Goal: Task Accomplishment & Management: Manage account settings

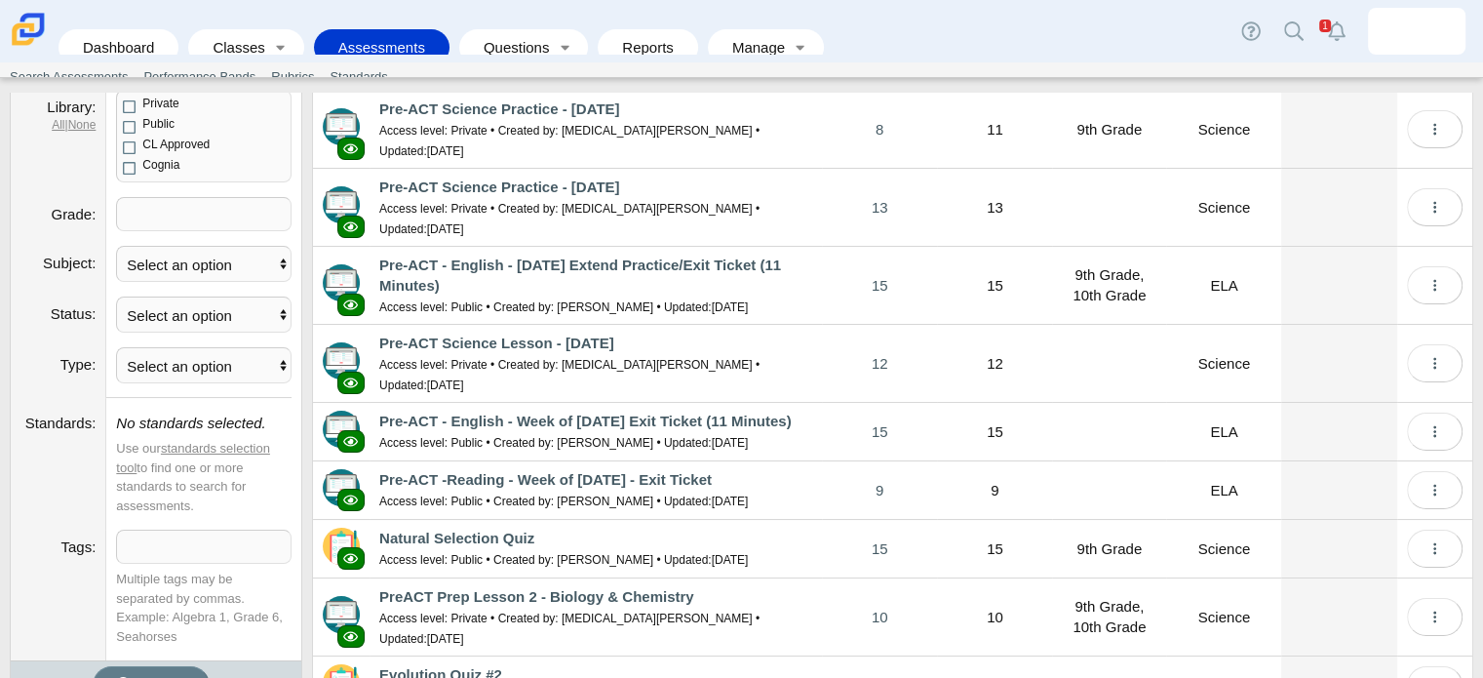
scroll to position [280, 0]
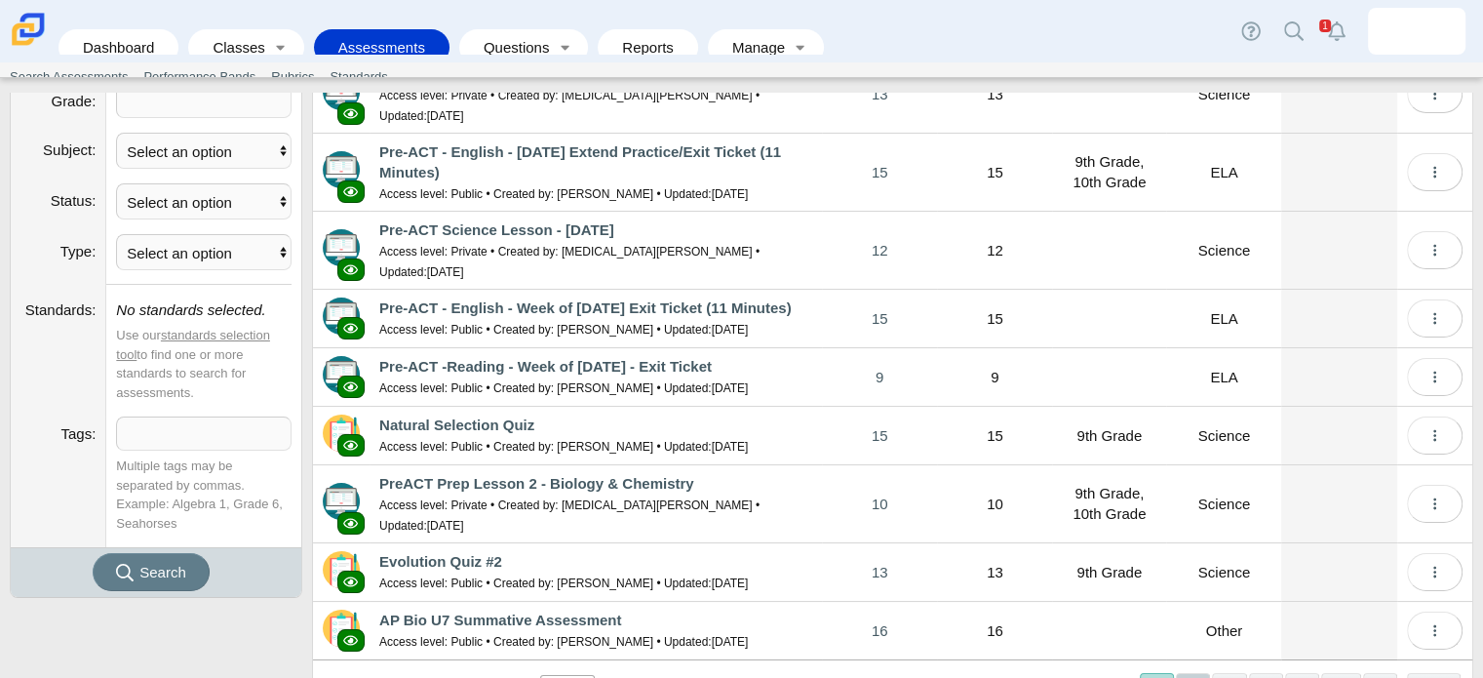
click at [1185, 673] on button "2" at bounding box center [1193, 689] width 34 height 32
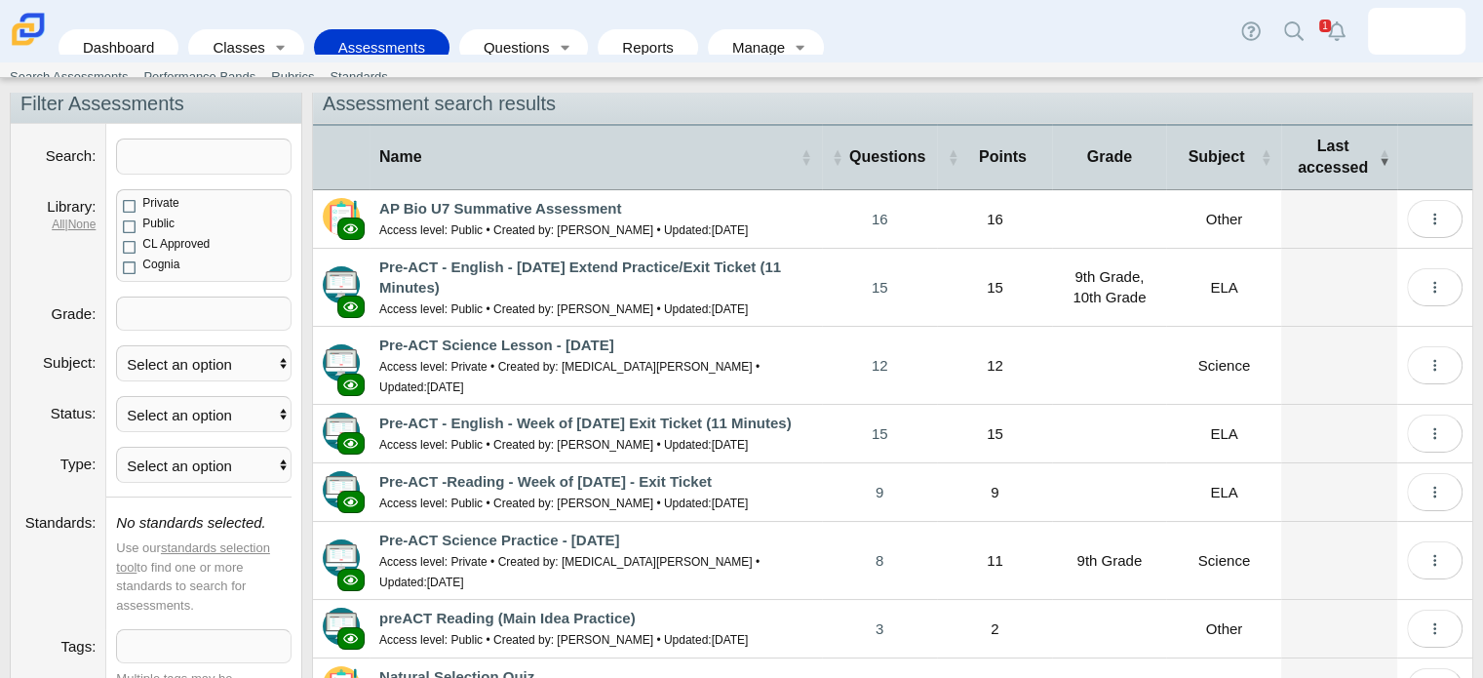
scroll to position [0, 0]
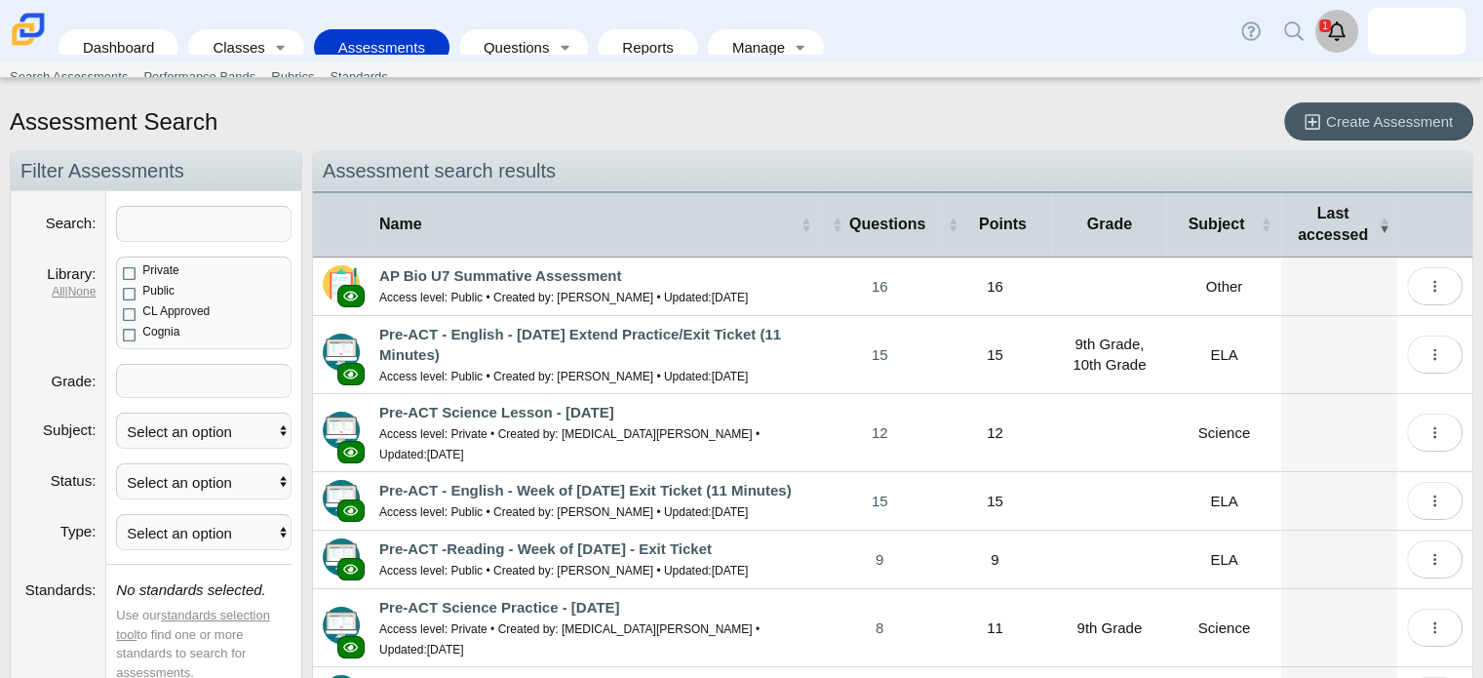
click at [1338, 24] on use "Alerts" at bounding box center [1337, 30] width 18 height 19
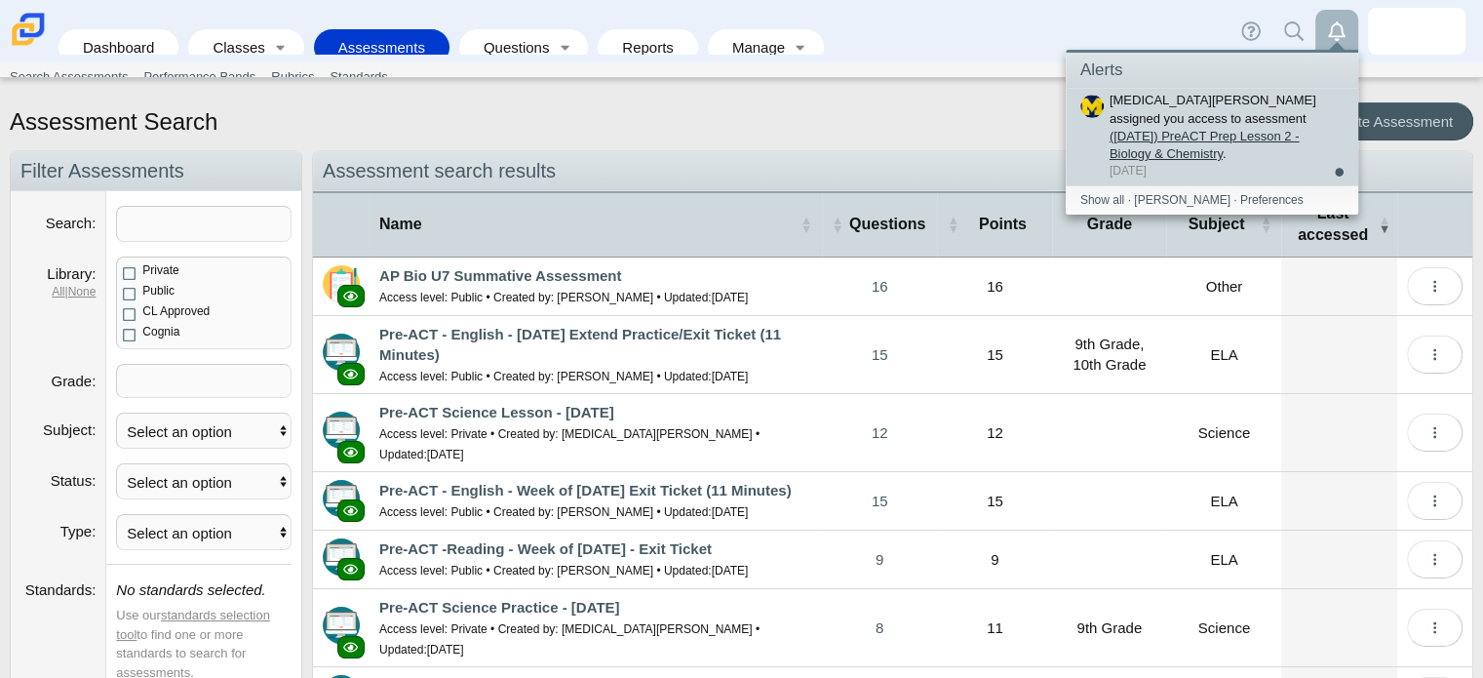
click at [1205, 129] on link "(9/29/25) PreACT Prep Lesson 2 - Biology & Chemistry" at bounding box center [1204, 145] width 190 height 32
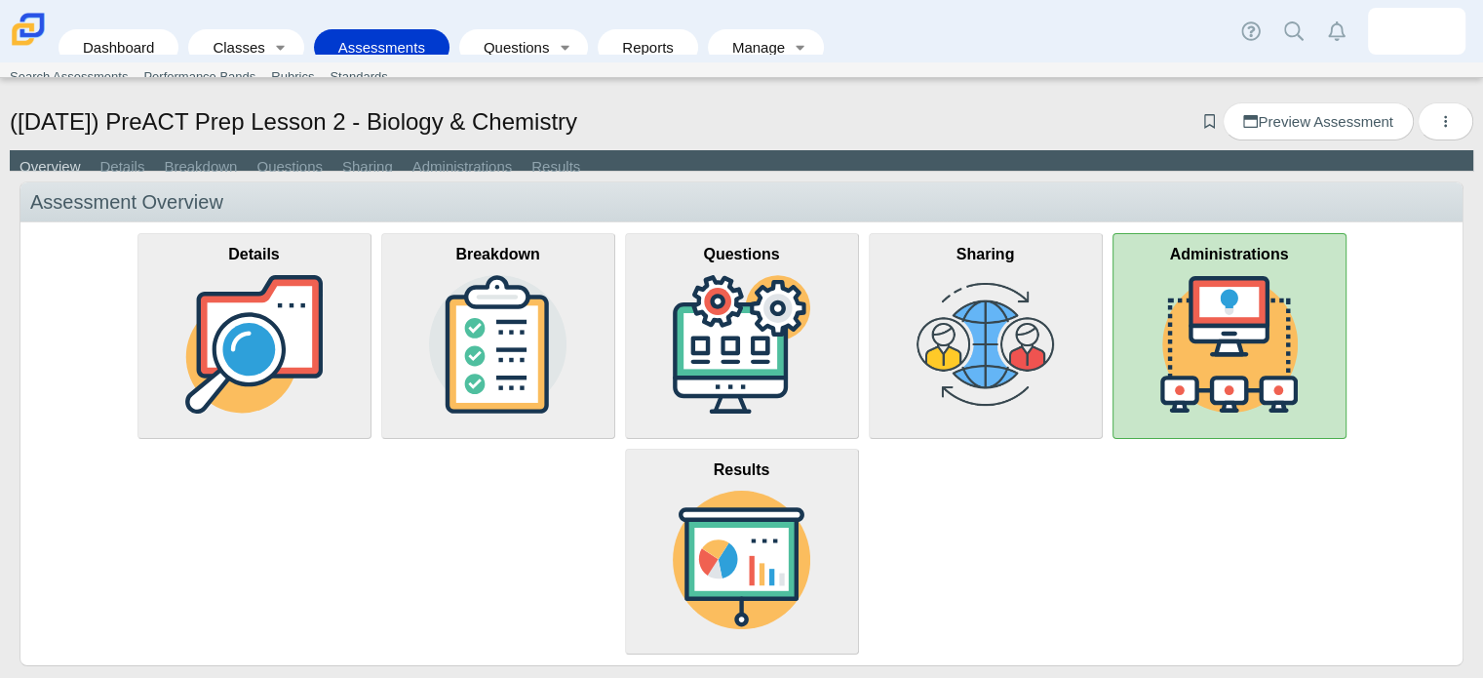
click at [1243, 332] on img at bounding box center [1229, 344] width 138 height 138
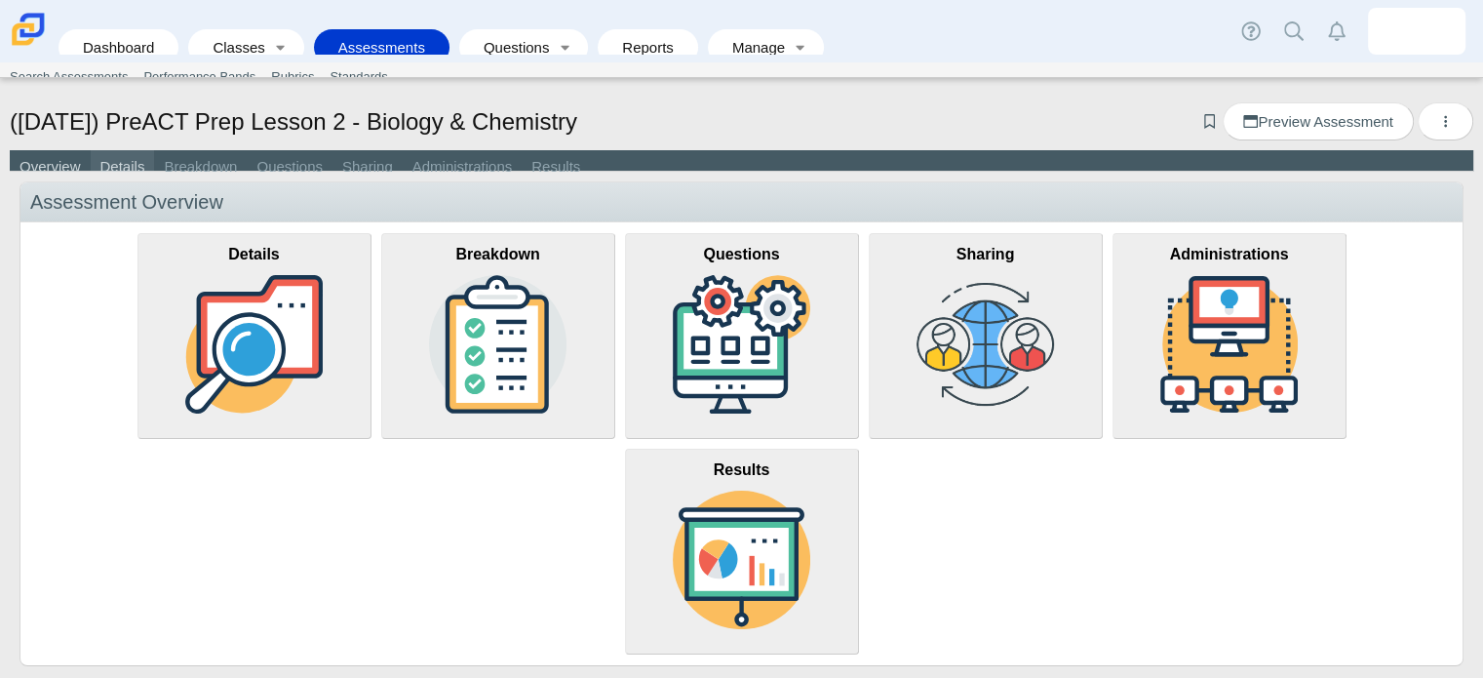
click at [128, 171] on link "Details" at bounding box center [123, 167] width 64 height 35
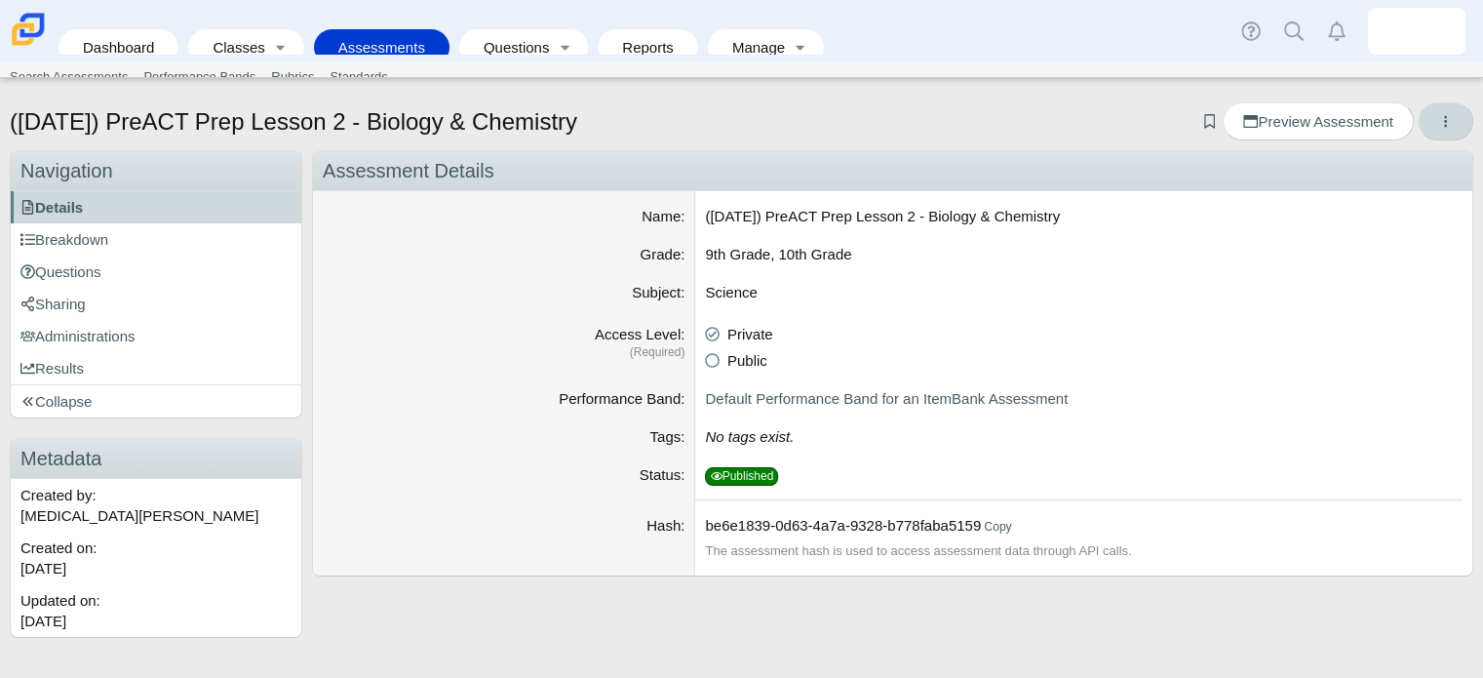
click at [1436, 130] on button "More options" at bounding box center [1445, 121] width 56 height 38
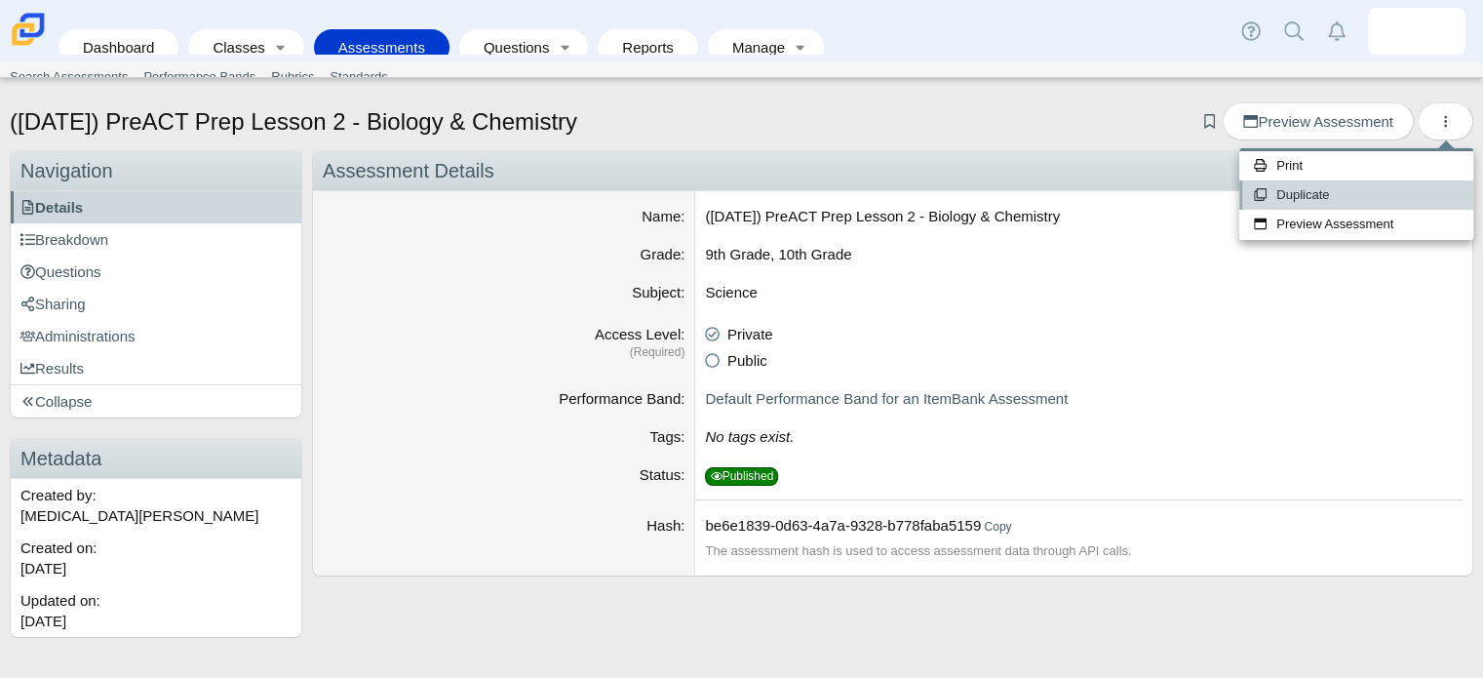
click at [1290, 198] on link "Duplicate" at bounding box center [1356, 194] width 234 height 29
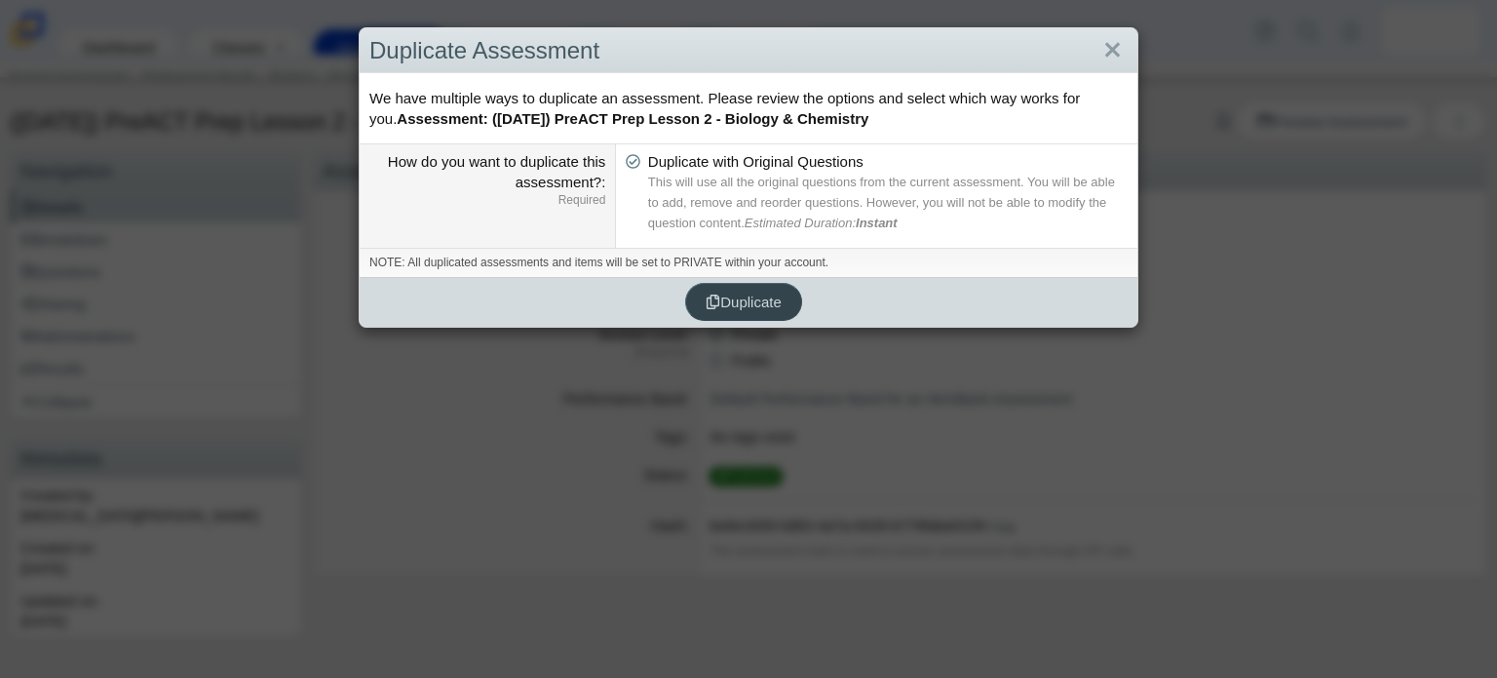
click at [713, 306] on span "Duplicate" at bounding box center [744, 301] width 76 height 17
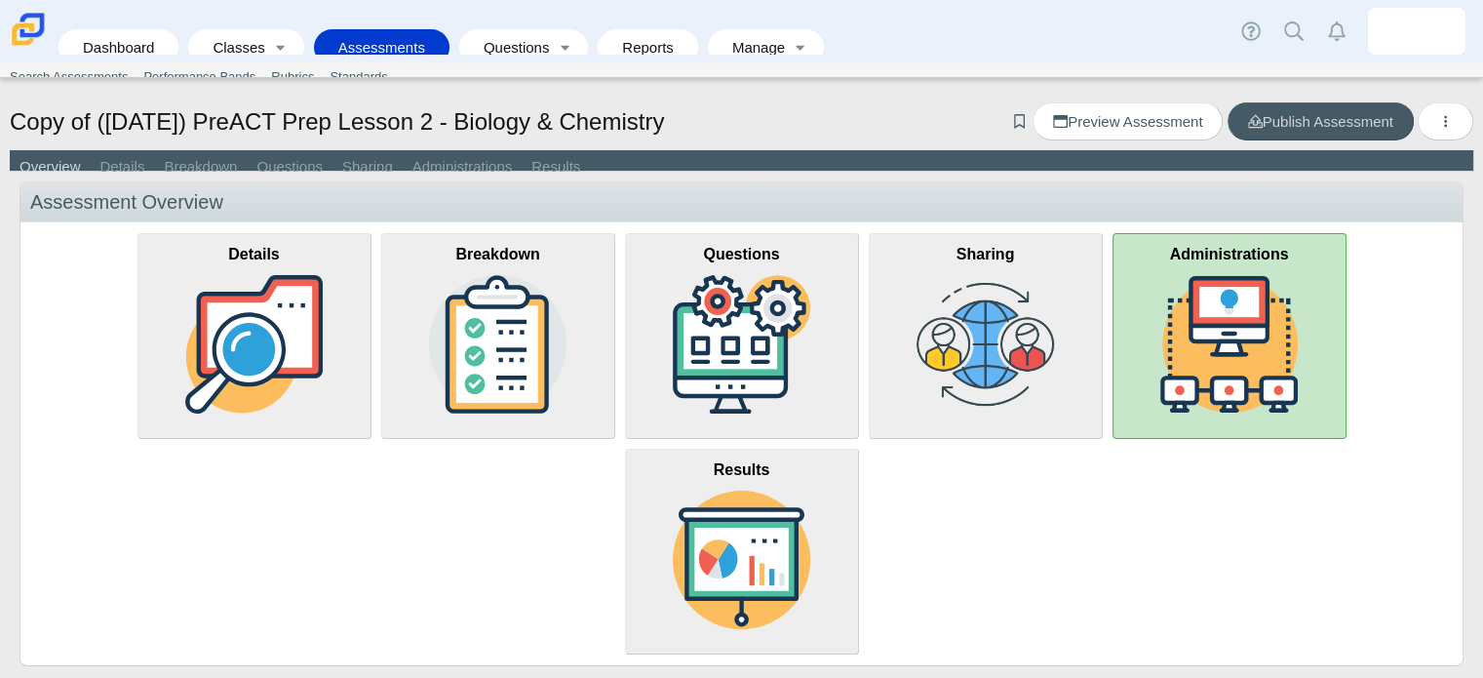
click at [1254, 323] on img at bounding box center [1229, 344] width 138 height 138
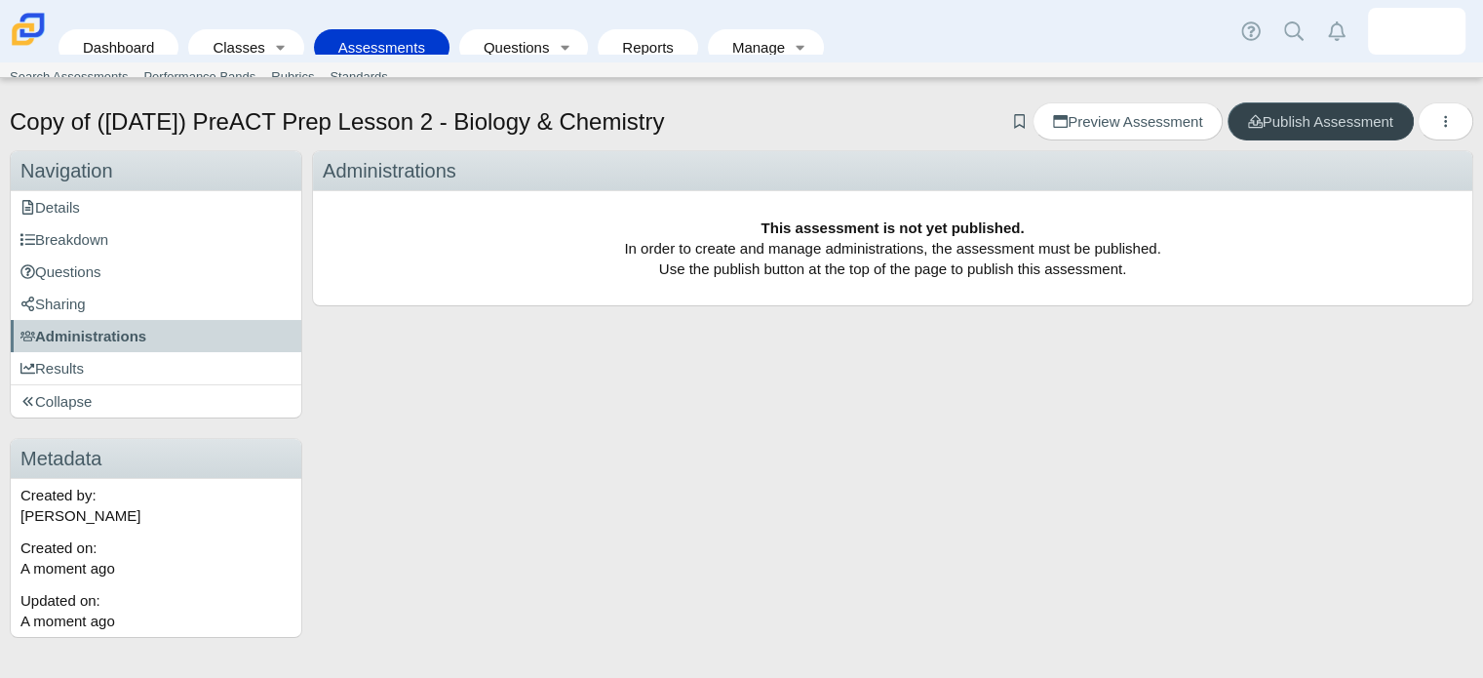
click at [1356, 121] on span "Publish Assessment" at bounding box center [1320, 121] width 145 height 17
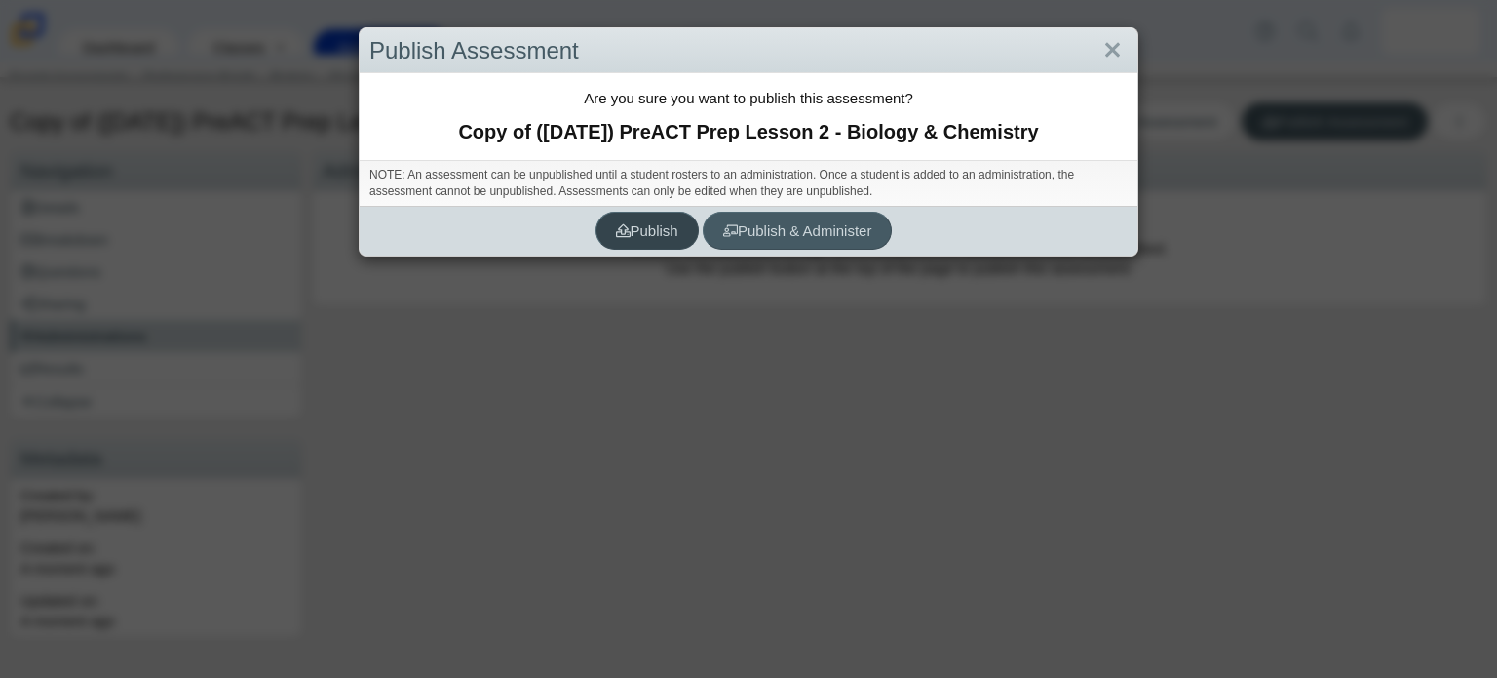
click at [651, 229] on span "Publish" at bounding box center [647, 230] width 62 height 17
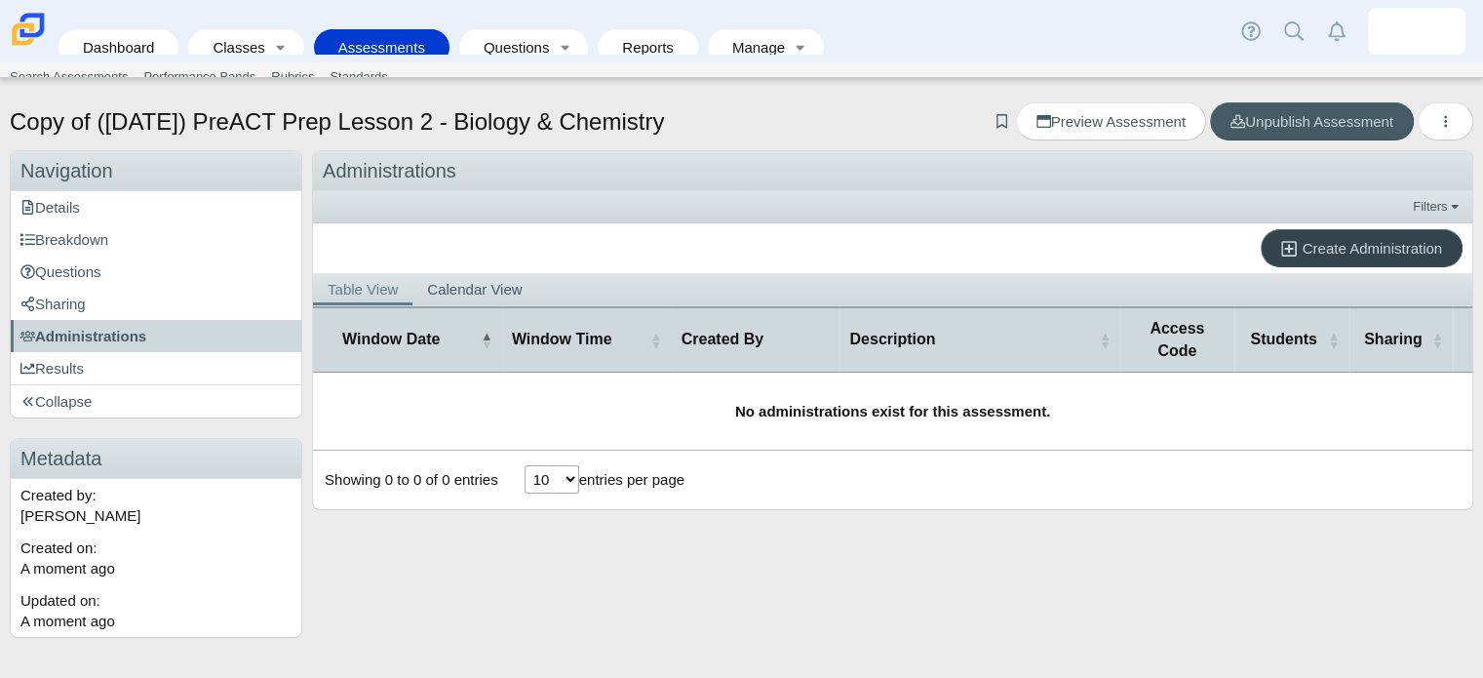
click at [1289, 252] on icon at bounding box center [1289, 249] width 16 height 18
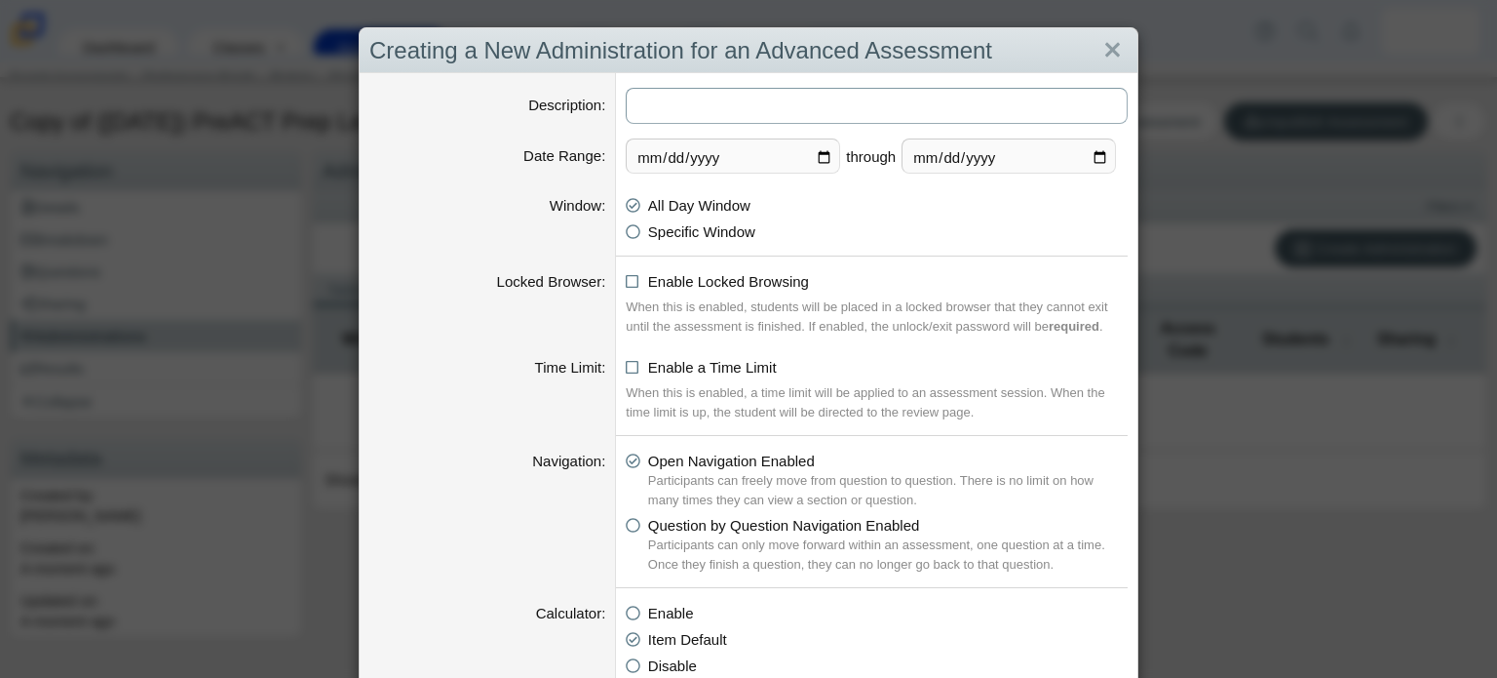
click at [725, 108] on input "Description" at bounding box center [877, 106] width 502 height 36
type input "PreACT Lesson 2"
click at [1097, 155] on input "2025-10-05" at bounding box center [1009, 155] width 214 height 35
click at [1095, 159] on input "2025-09-29" at bounding box center [1009, 155] width 214 height 35
type input "2025-09-30"
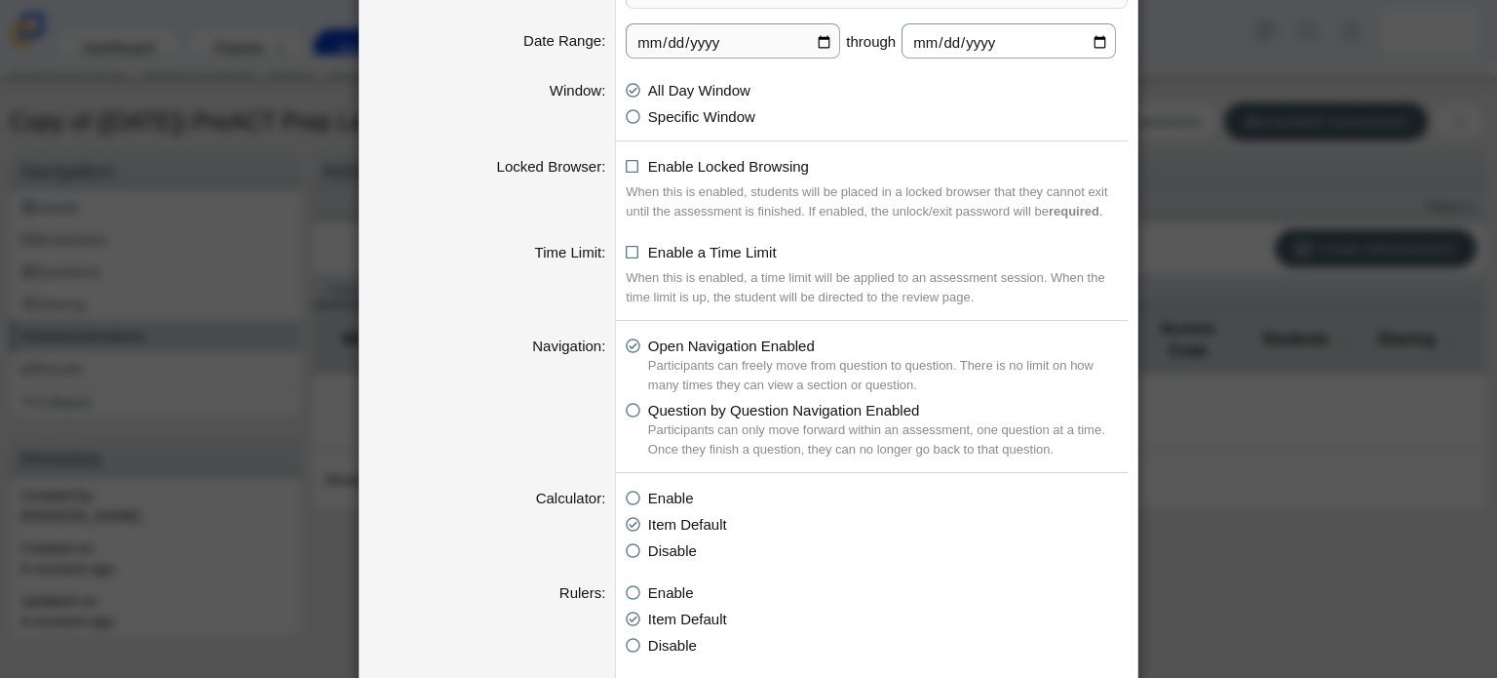
scroll to position [117, 0]
click at [626, 159] on icon at bounding box center [633, 161] width 15 height 14
click at [625, 159] on input "Enable Locked Browsing" at bounding box center [631, 159] width 13 height 13
checkbox input "true"
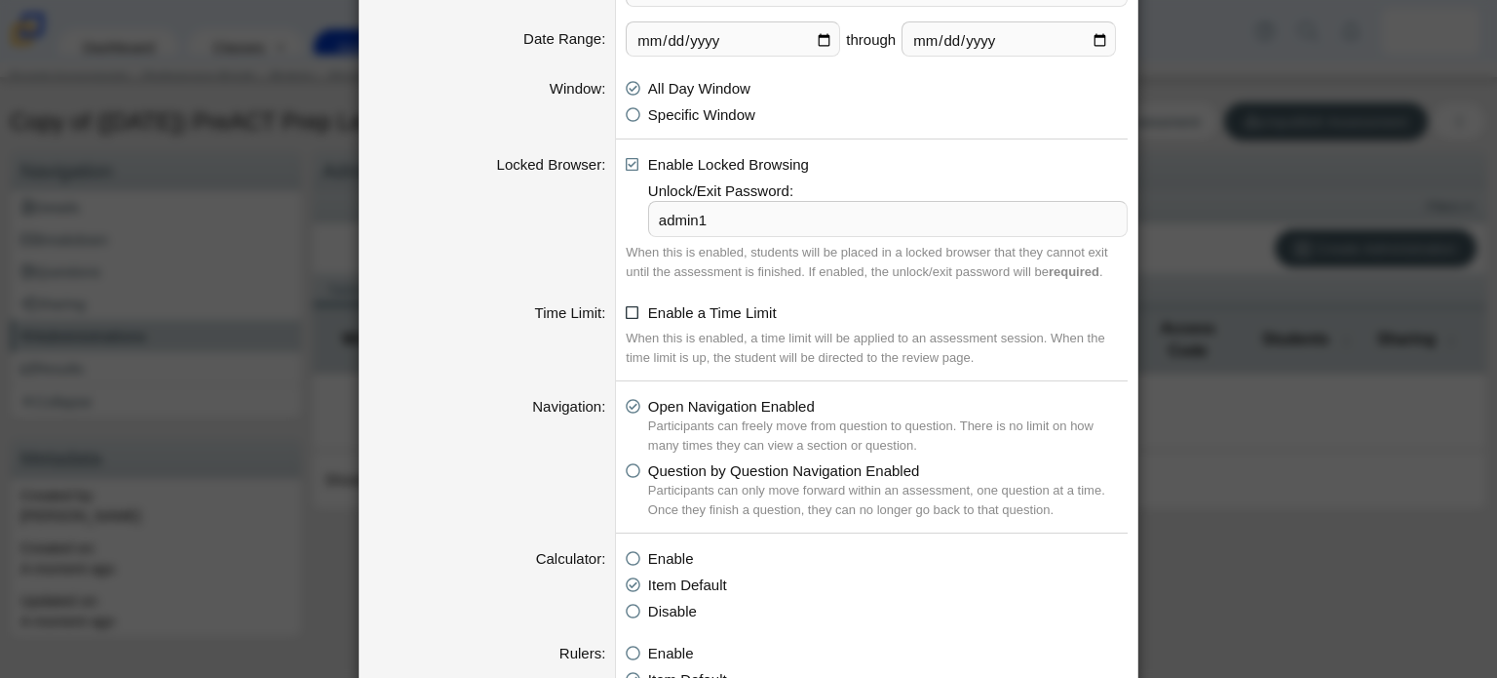
click at [626, 309] on icon at bounding box center [633, 309] width 15 height 14
click at [626, 309] on input "Enable a Time Limit" at bounding box center [631, 307] width 13 height 13
checkbox input "true"
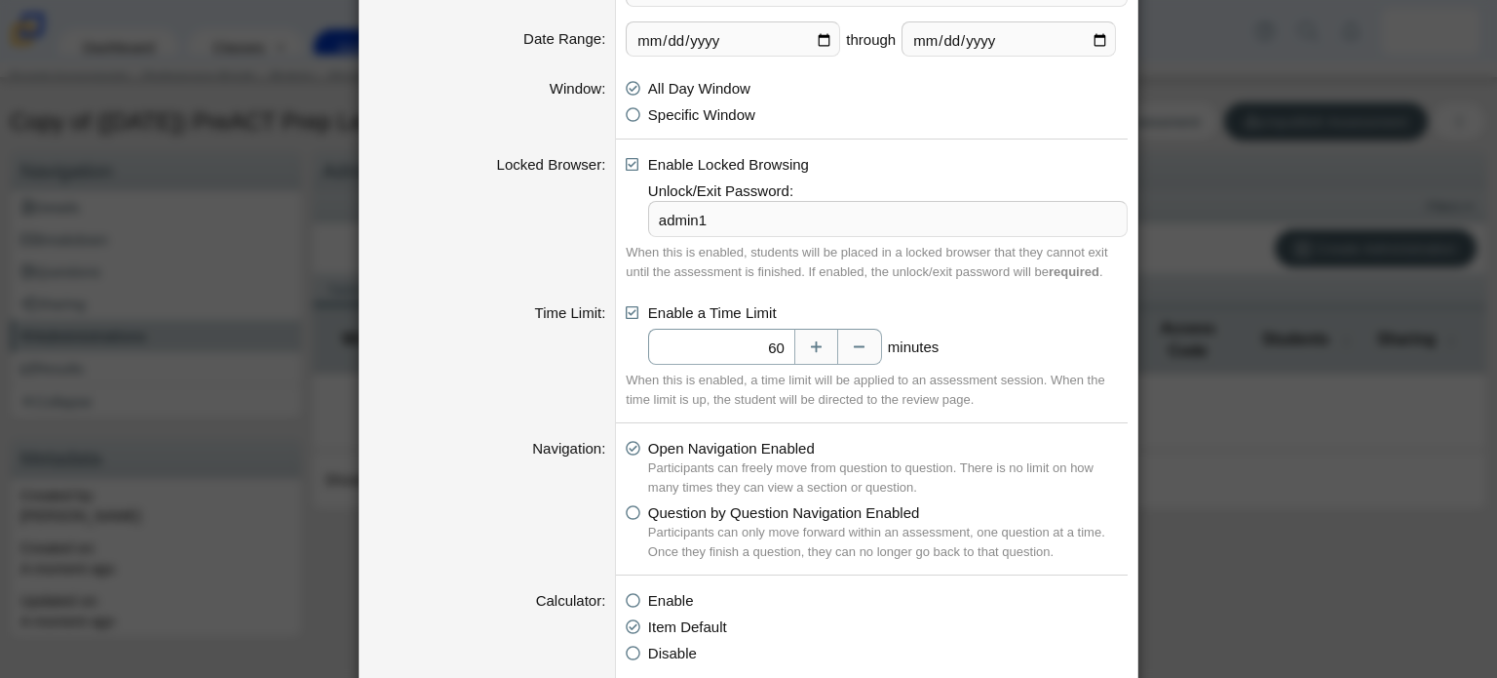
click at [774, 354] on input "60" at bounding box center [721, 347] width 146 height 36
type input "6"
type input "1"
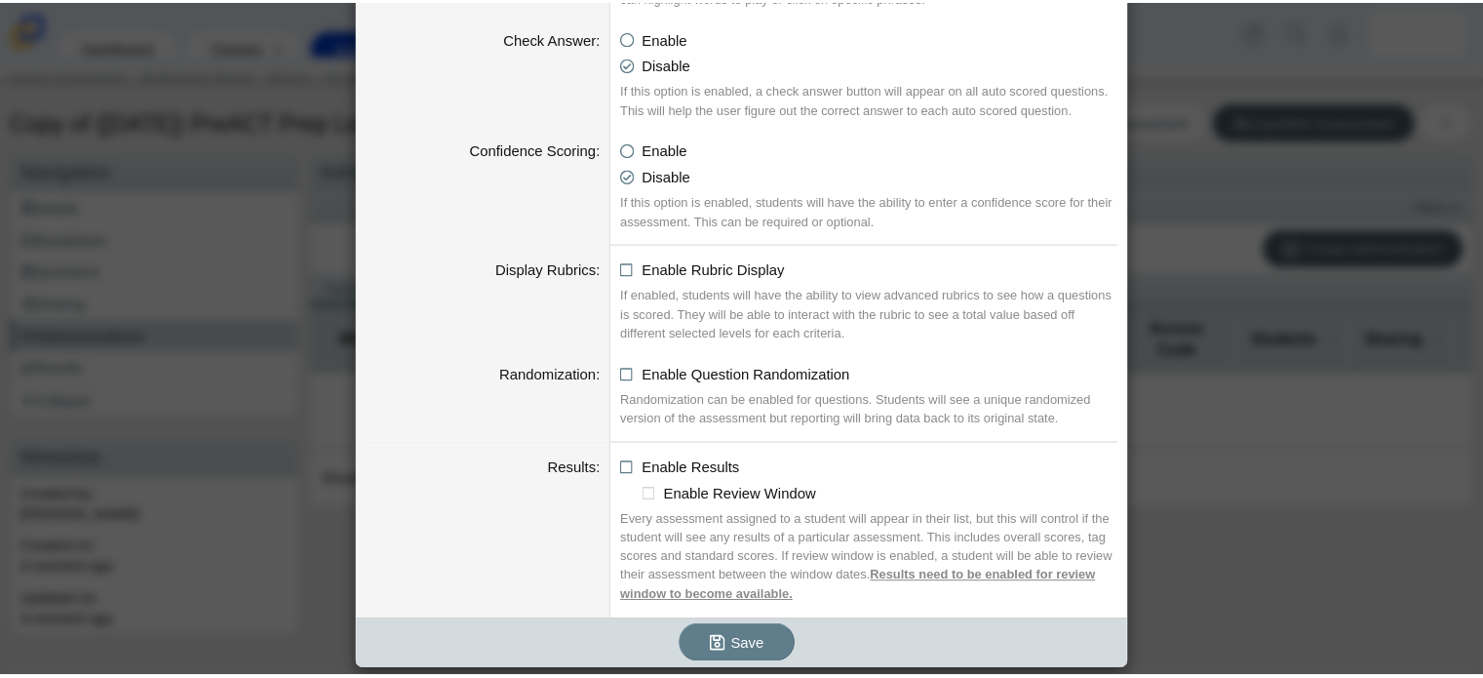
scroll to position [2093, 0]
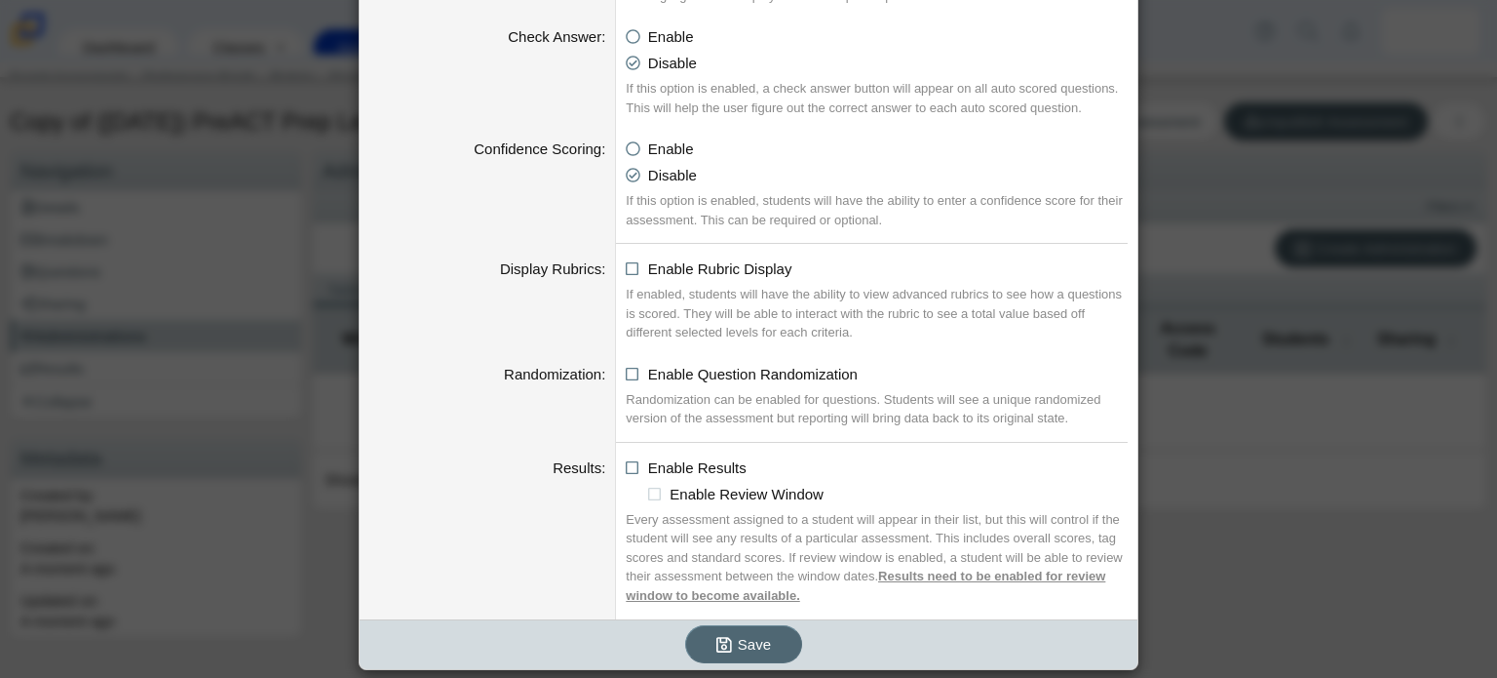
type input "20"
click at [738, 640] on span "Save" at bounding box center [754, 644] width 33 height 17
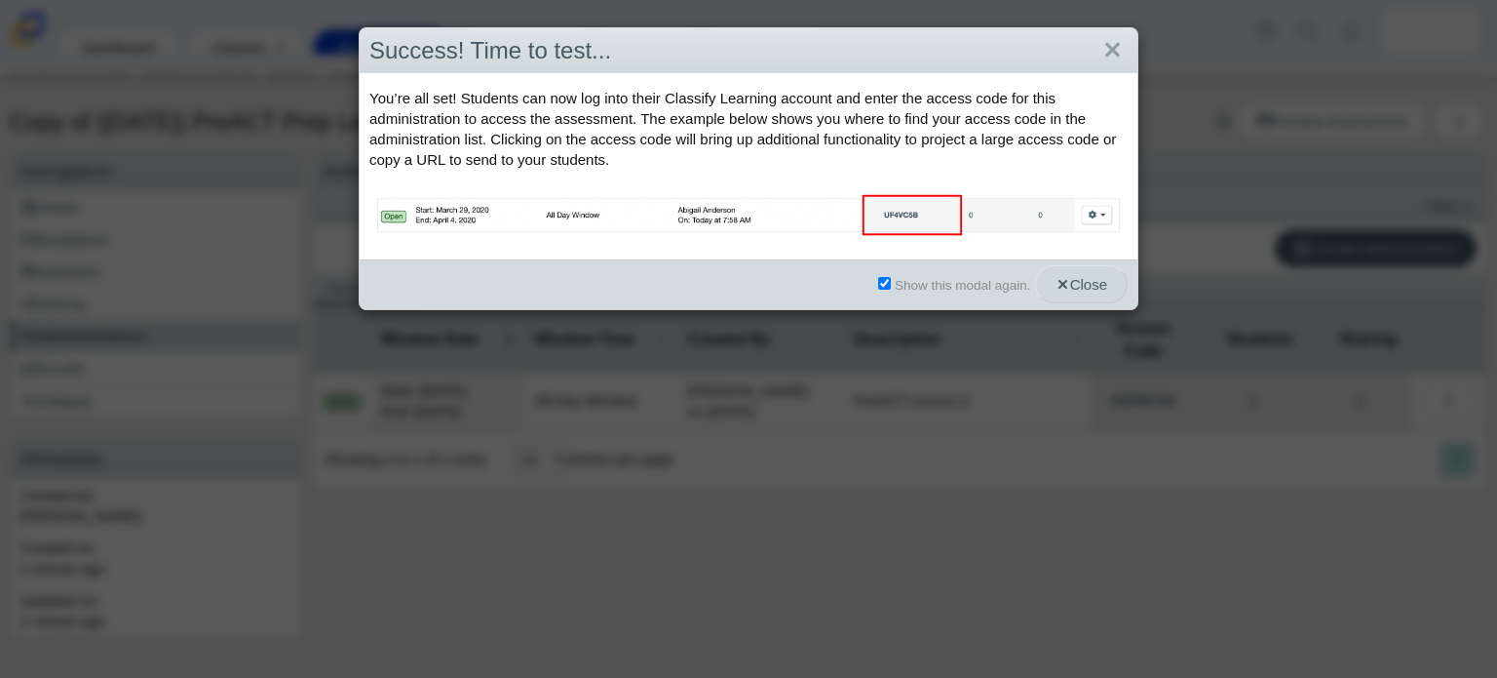
click at [1058, 288] on use "button" at bounding box center [1062, 284] width 9 height 9
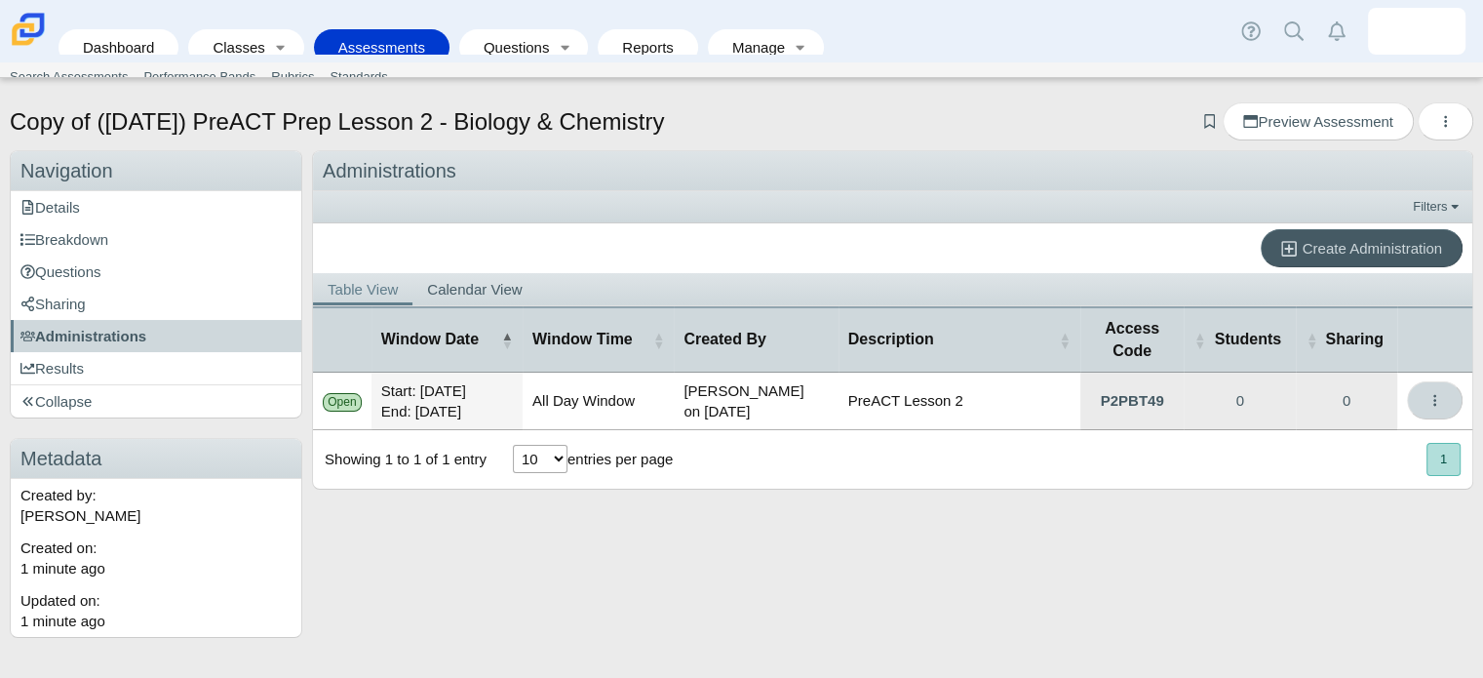
click at [1437, 392] on span "More options" at bounding box center [1434, 400] width 15 height 17
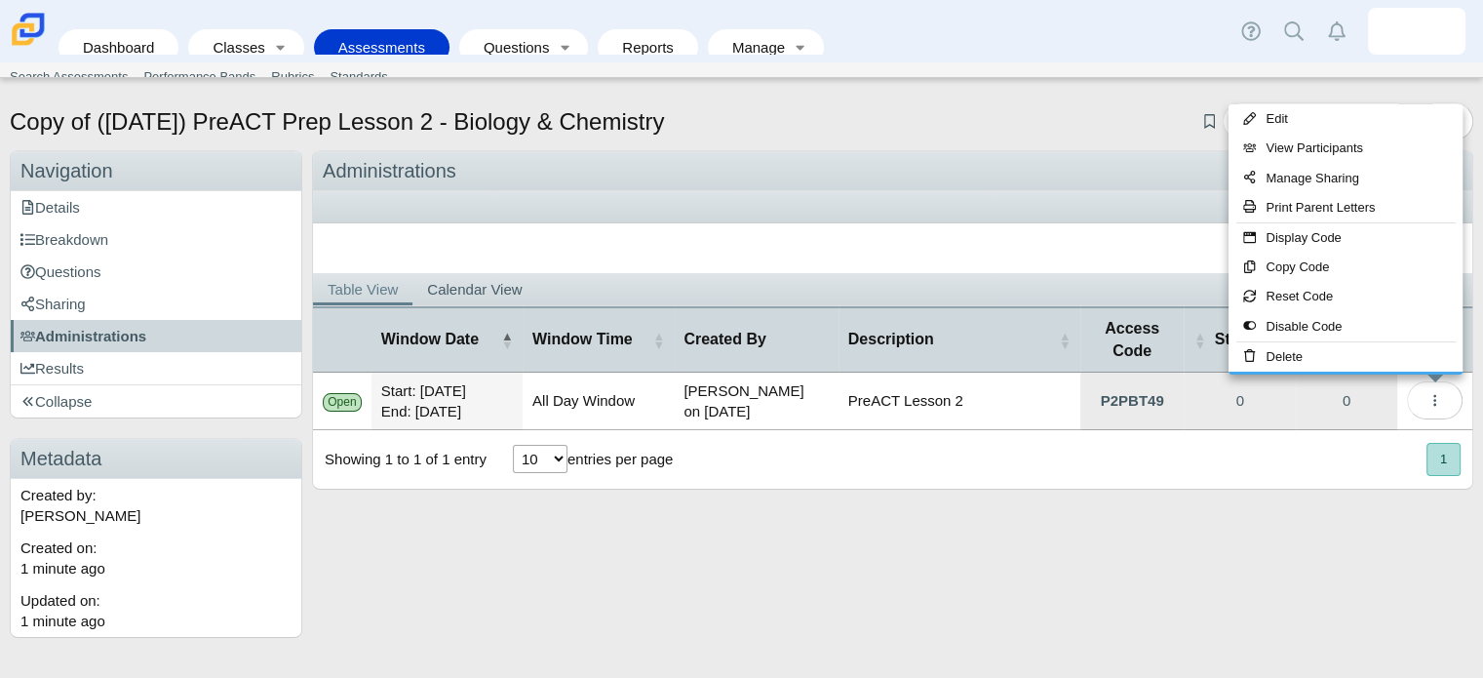
click at [489, 389] on td "Start: Sep 29, 2025 End: Sep 30, 2025" at bounding box center [446, 401] width 151 height 58
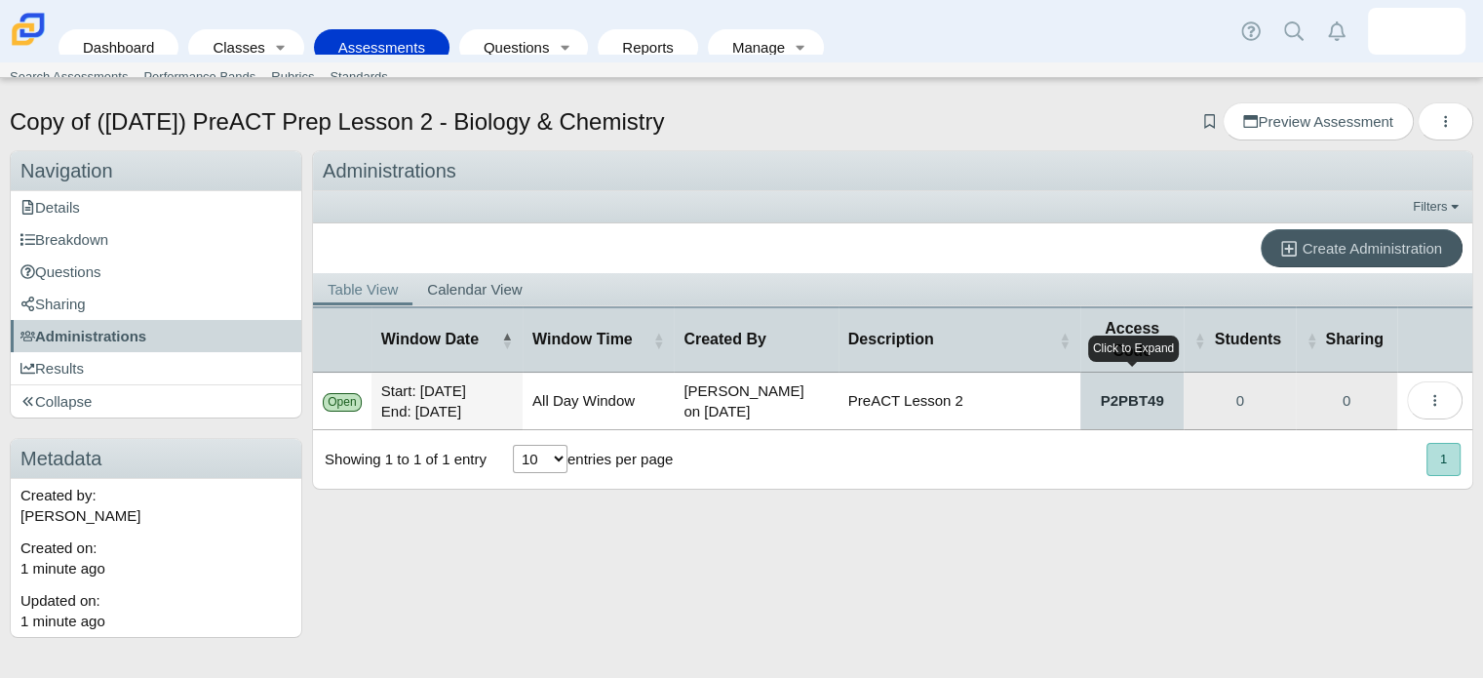
click at [1142, 400] on link "P2PBT49" at bounding box center [1132, 400] width 104 height 57
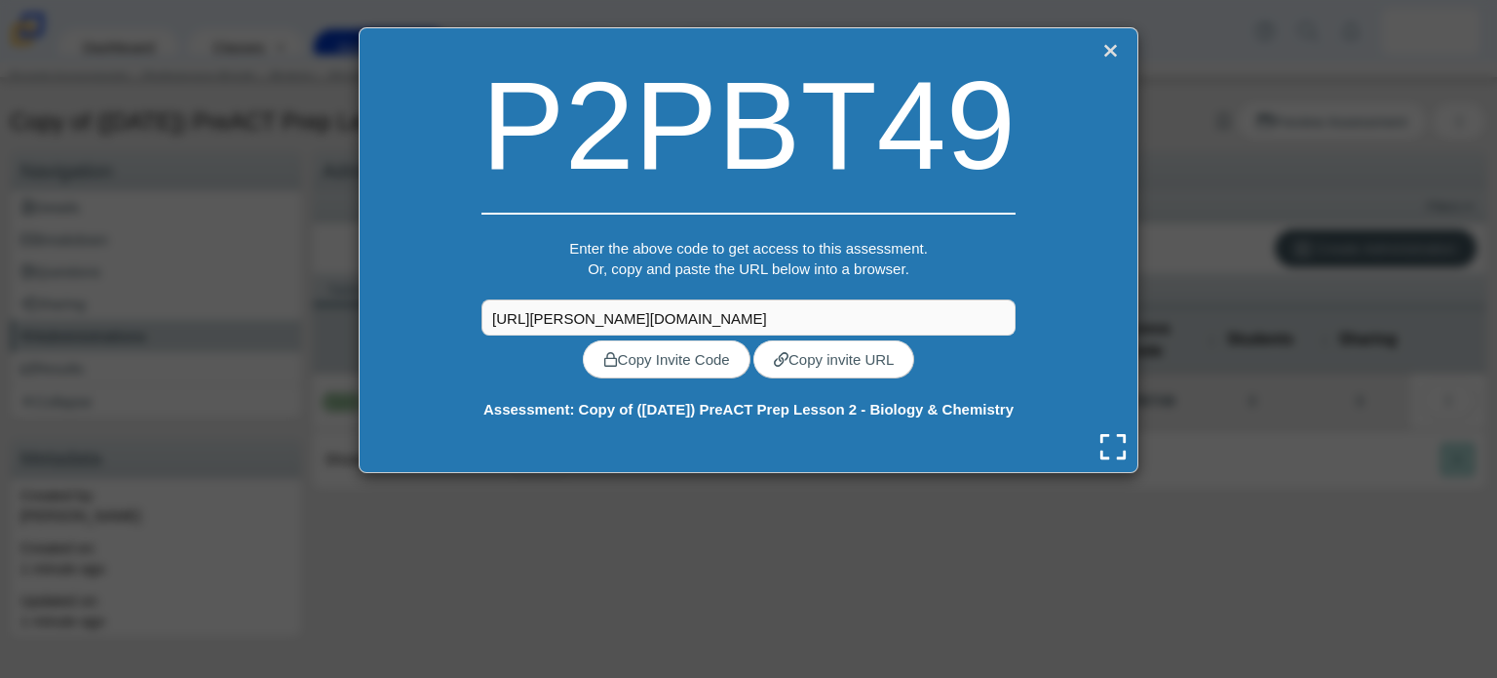
click at [1098, 52] on link "Close" at bounding box center [1110, 51] width 25 height 27
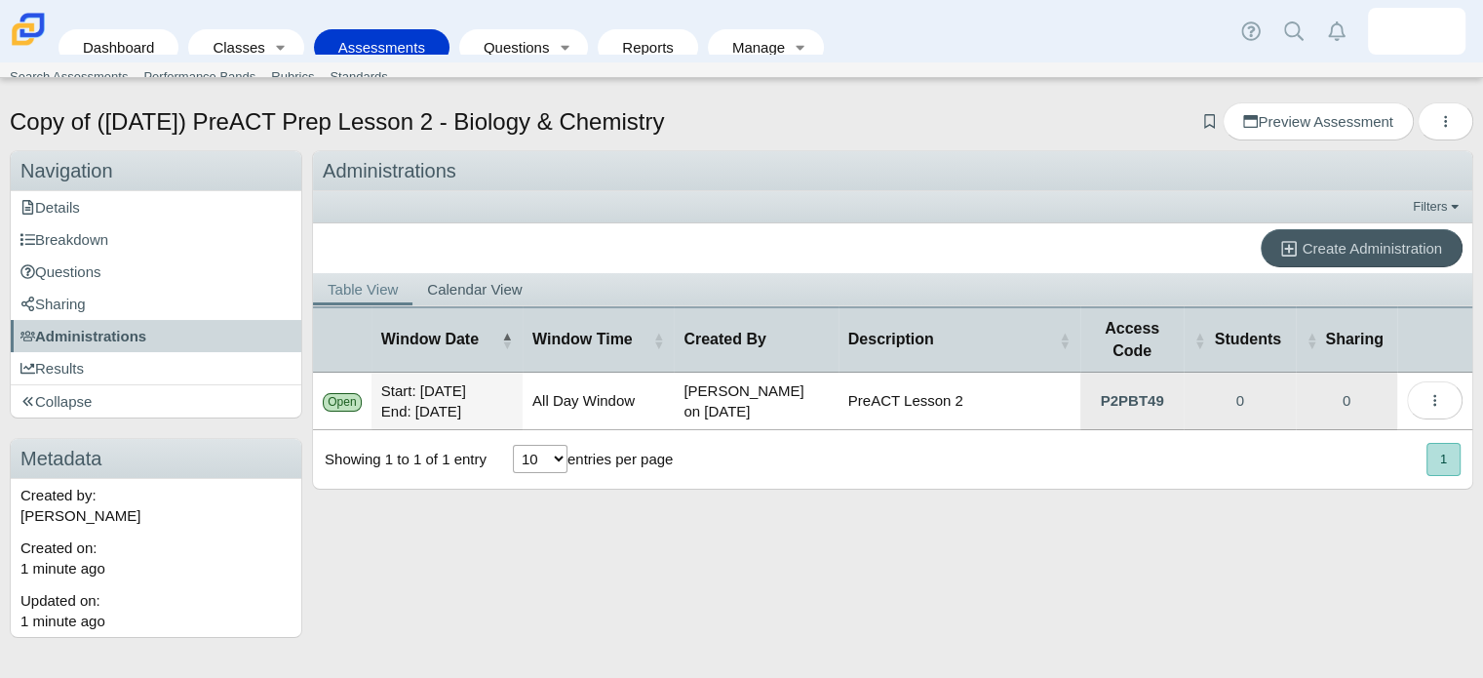
click at [605, 396] on td "All Day Window" at bounding box center [598, 401] width 151 height 58
click at [928, 405] on td "PreACT Lesson 2" at bounding box center [959, 401] width 242 height 58
click at [70, 268] on span "Questions" at bounding box center [60, 271] width 81 height 17
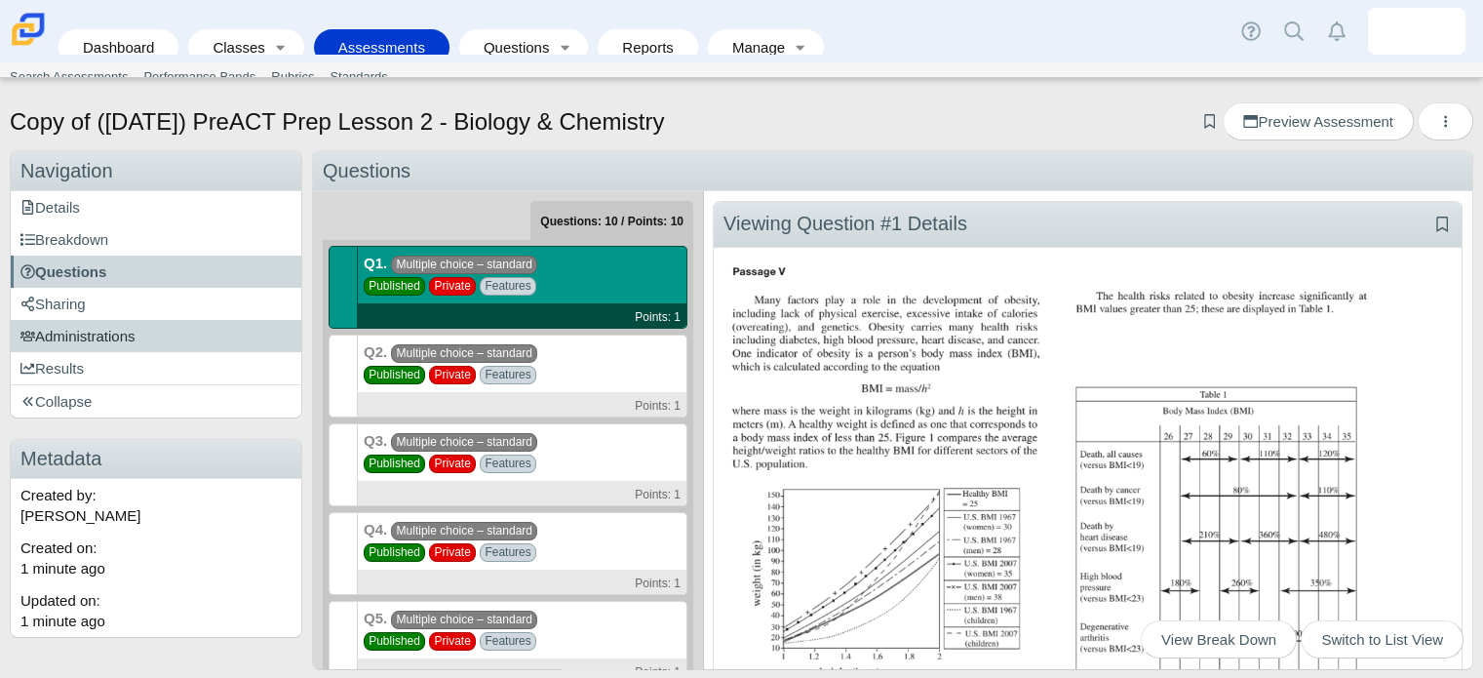
click at [121, 338] on span "Administrations" at bounding box center [77, 336] width 115 height 17
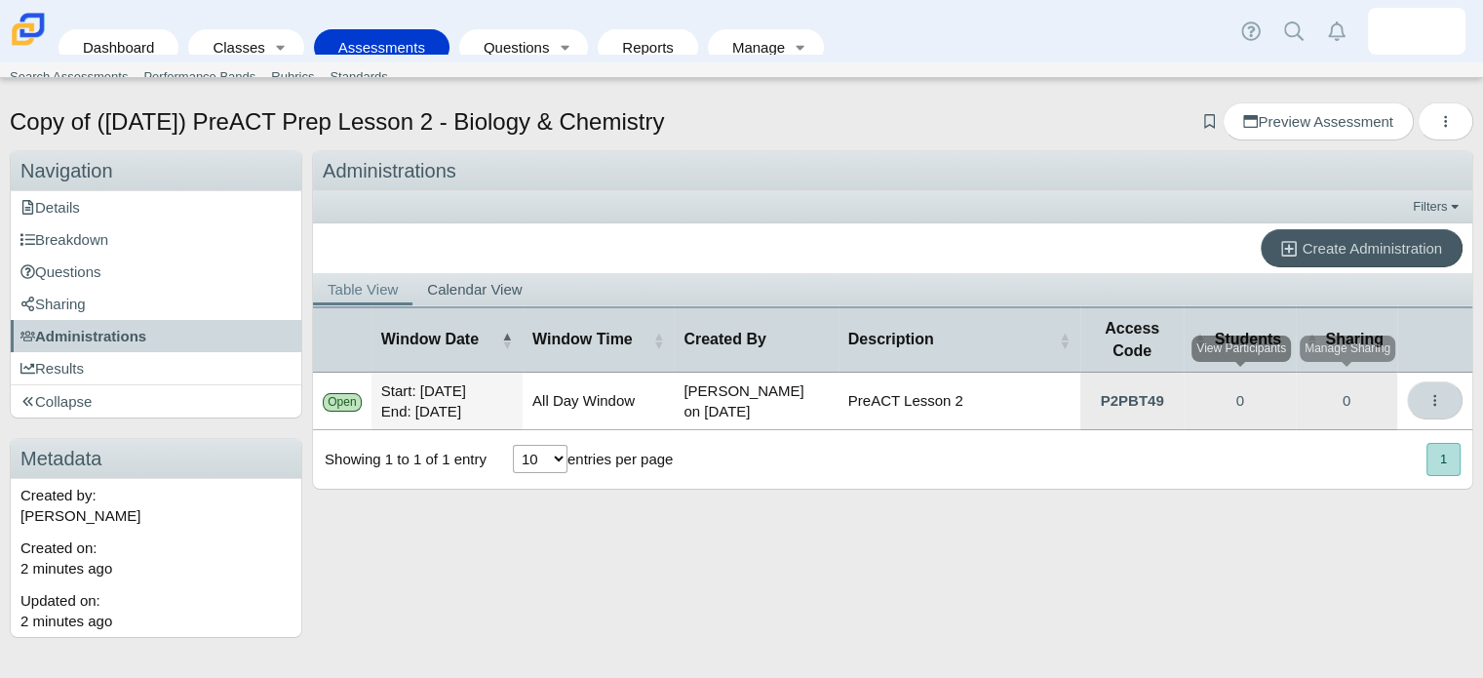
click at [1436, 393] on icon "More options" at bounding box center [1434, 400] width 15 height 15
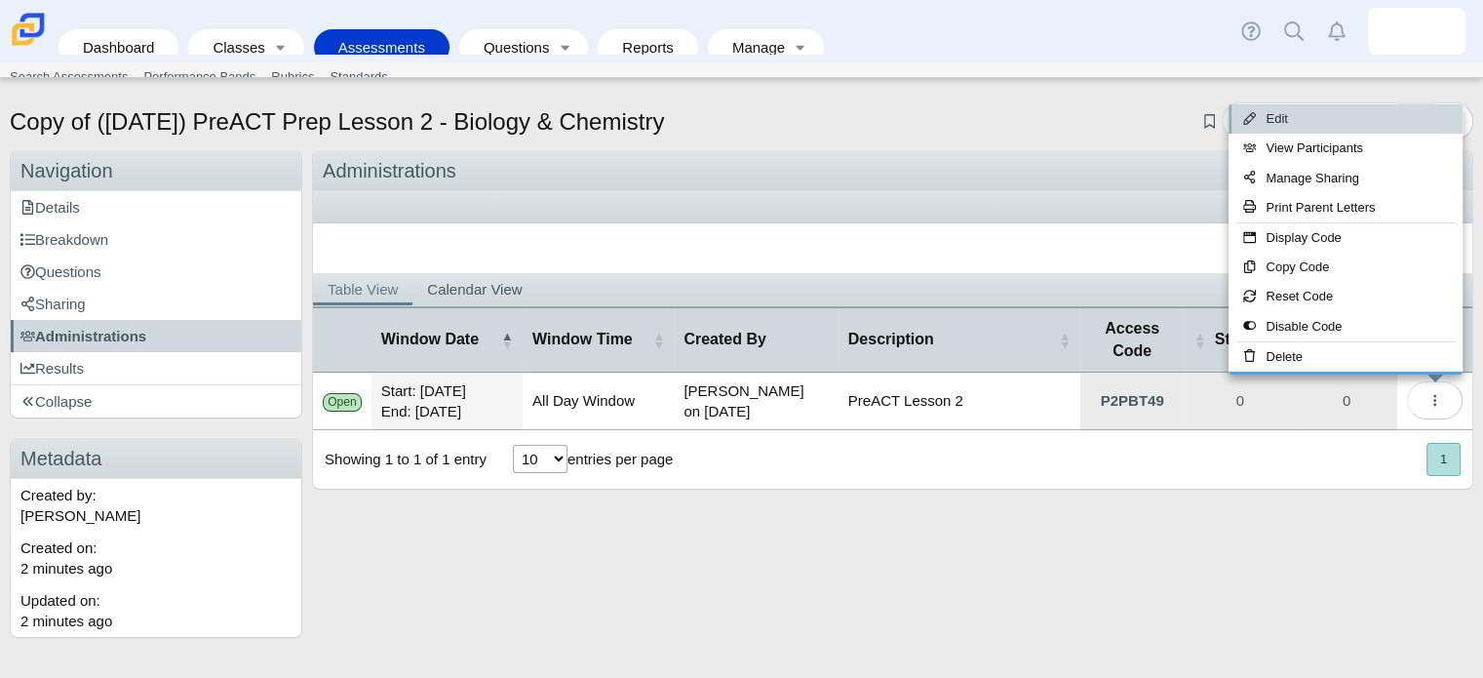
click at [1345, 124] on link "Edit" at bounding box center [1345, 118] width 234 height 29
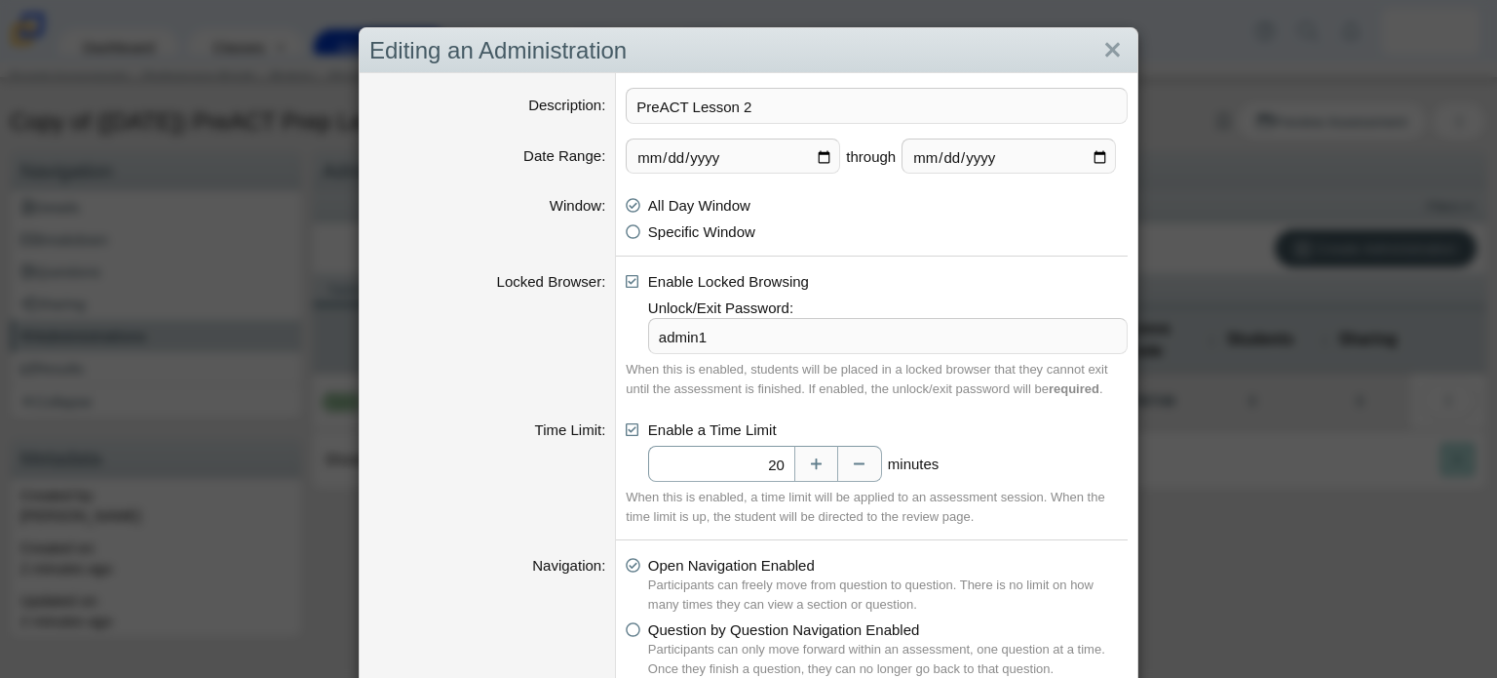
click at [780, 461] on input "20" at bounding box center [721, 463] width 146 height 36
type input "2"
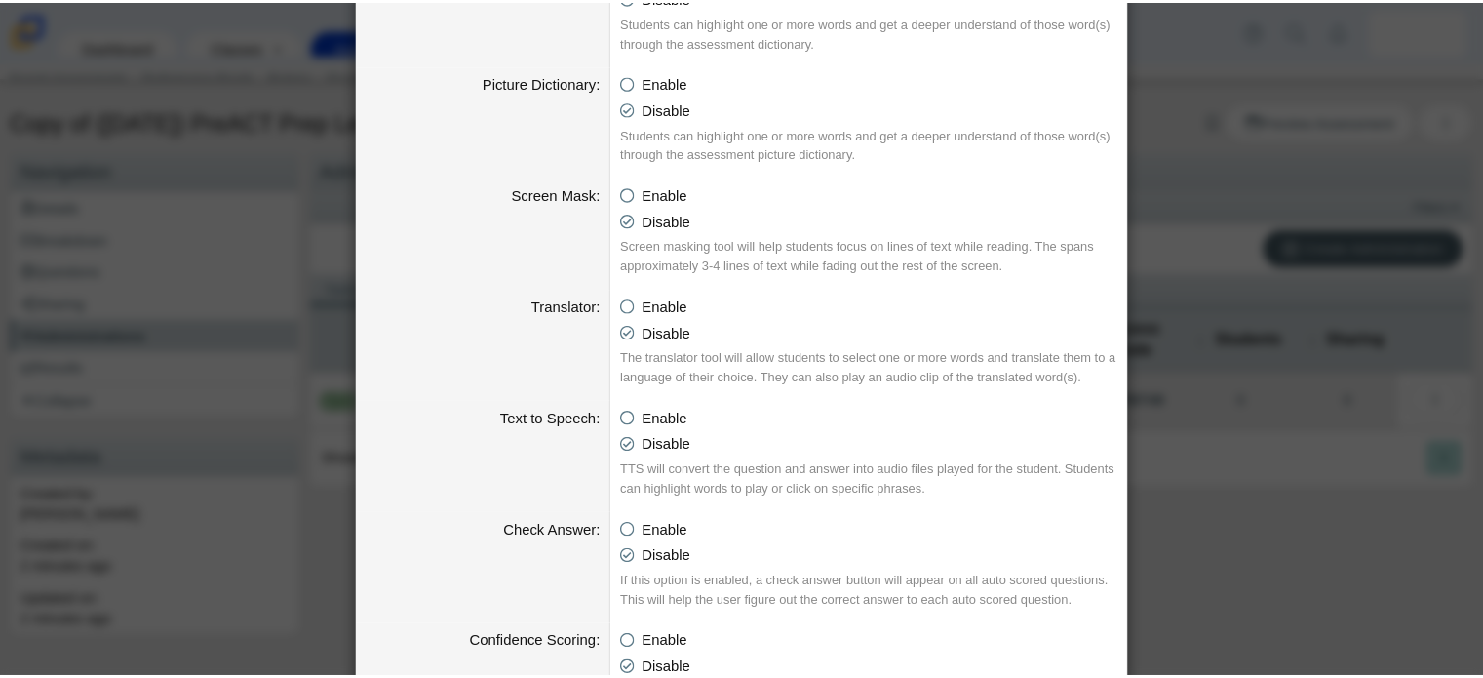
scroll to position [2093, 0]
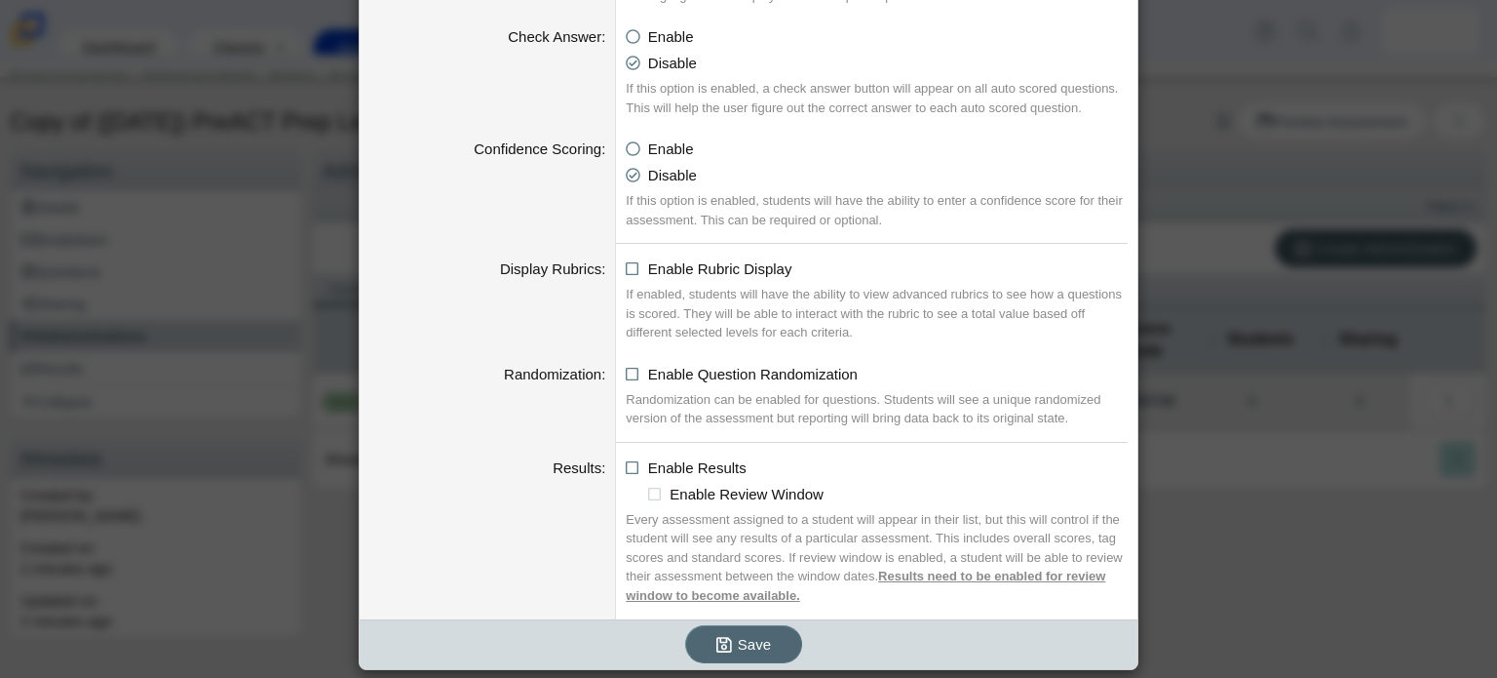
type input "15"
click at [716, 645] on icon "submit" at bounding box center [724, 645] width 16 height 18
